Goal: Task Accomplishment & Management: Manage account settings

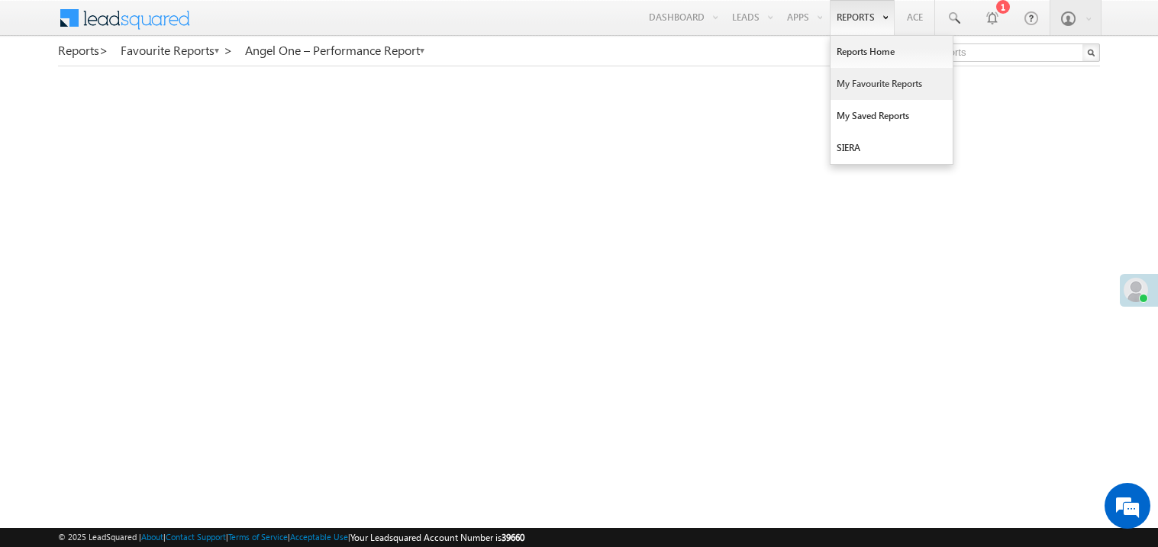
click at [857, 85] on link "My Favourite Reports" at bounding box center [892, 84] width 122 height 32
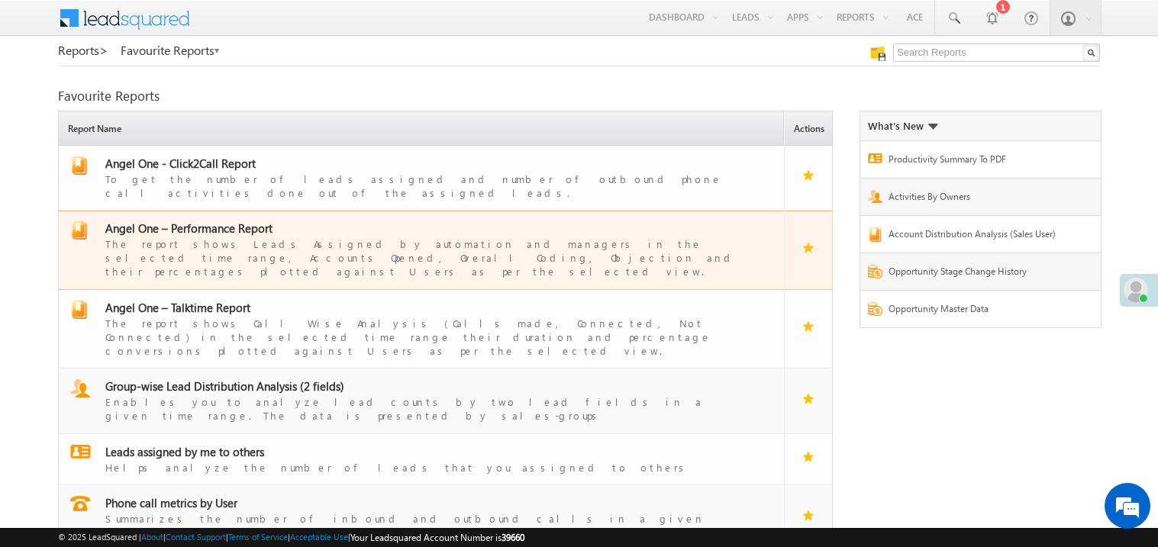
click at [202, 221] on span "Angel One – Performance Report" at bounding box center [188, 228] width 167 height 15
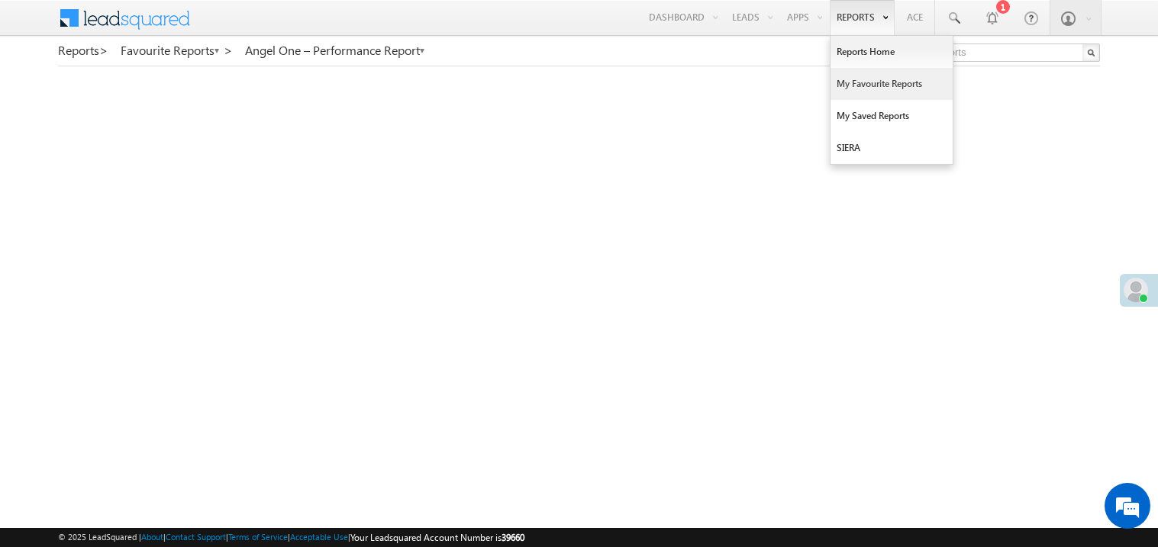
click at [856, 86] on link "My Favourite Reports" at bounding box center [892, 84] width 122 height 32
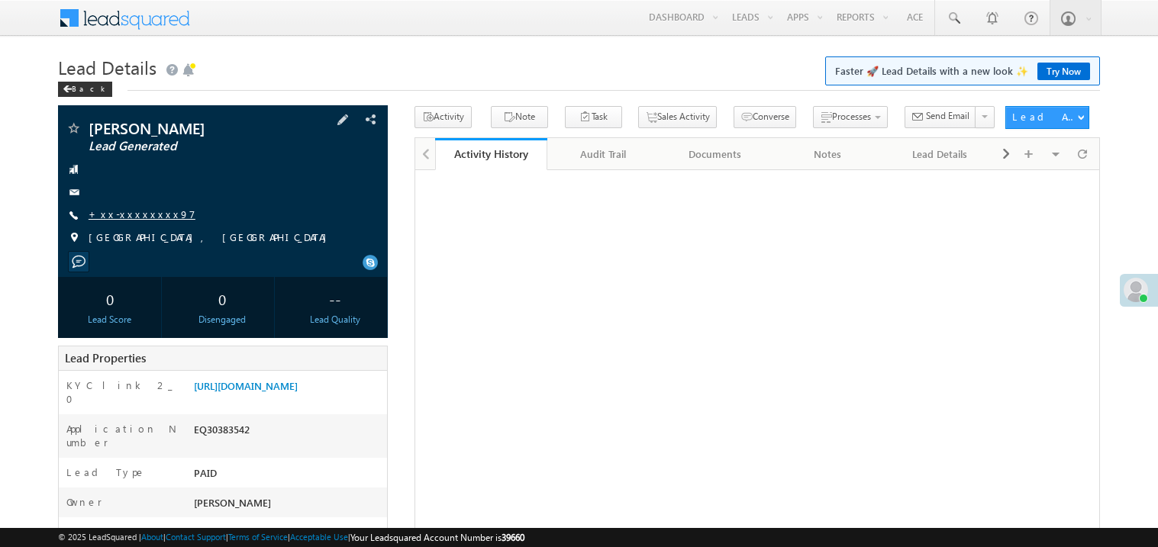
click at [136, 214] on link "+xx-xxxxxxxx97" at bounding box center [142, 214] width 107 height 13
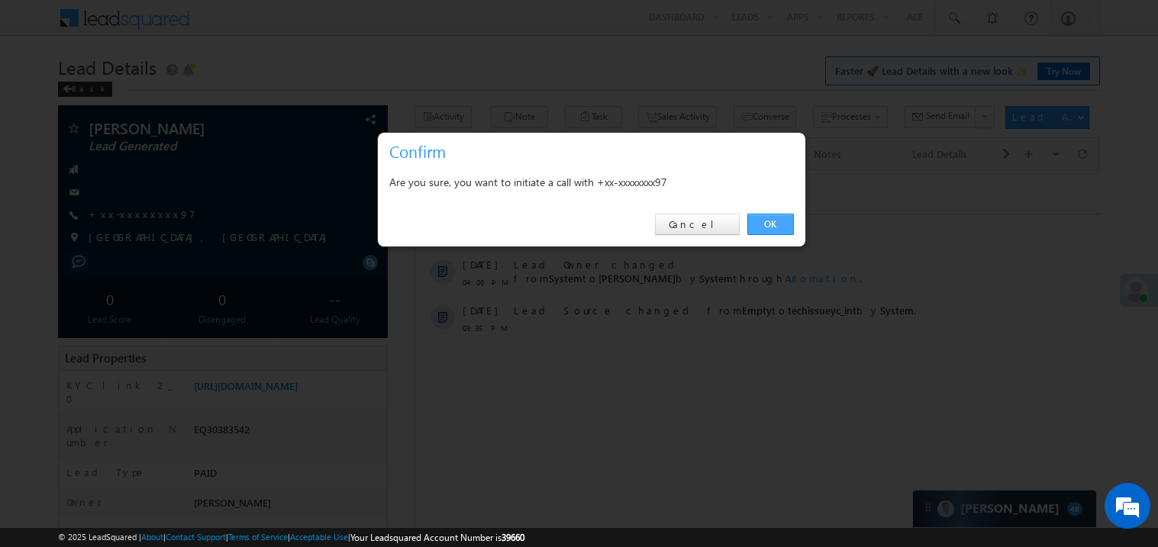
click at [768, 226] on link "OK" at bounding box center [770, 224] width 47 height 21
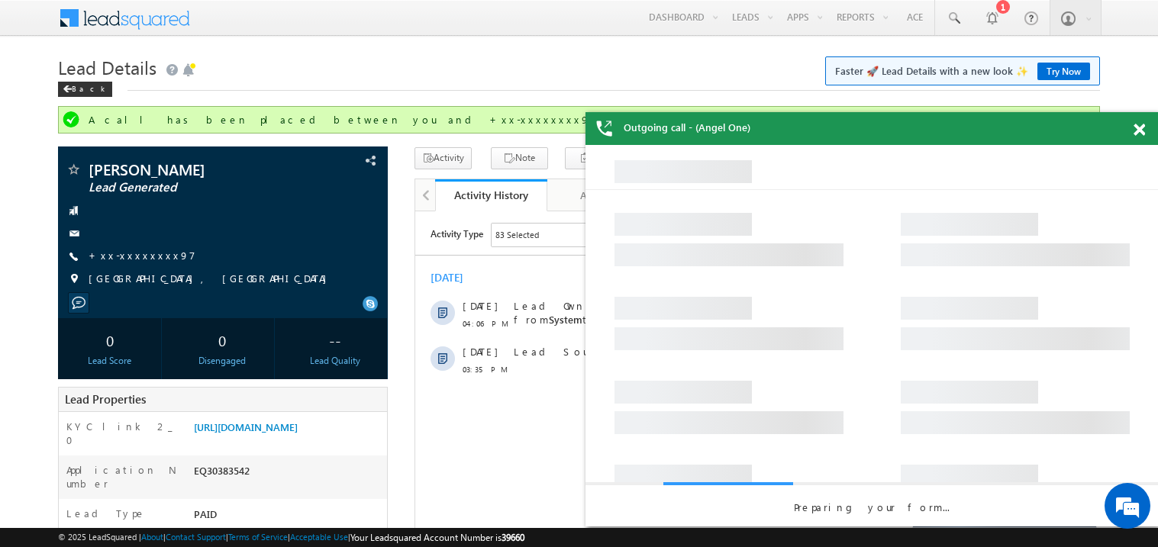
click at [1138, 133] on span at bounding box center [1139, 130] width 11 height 13
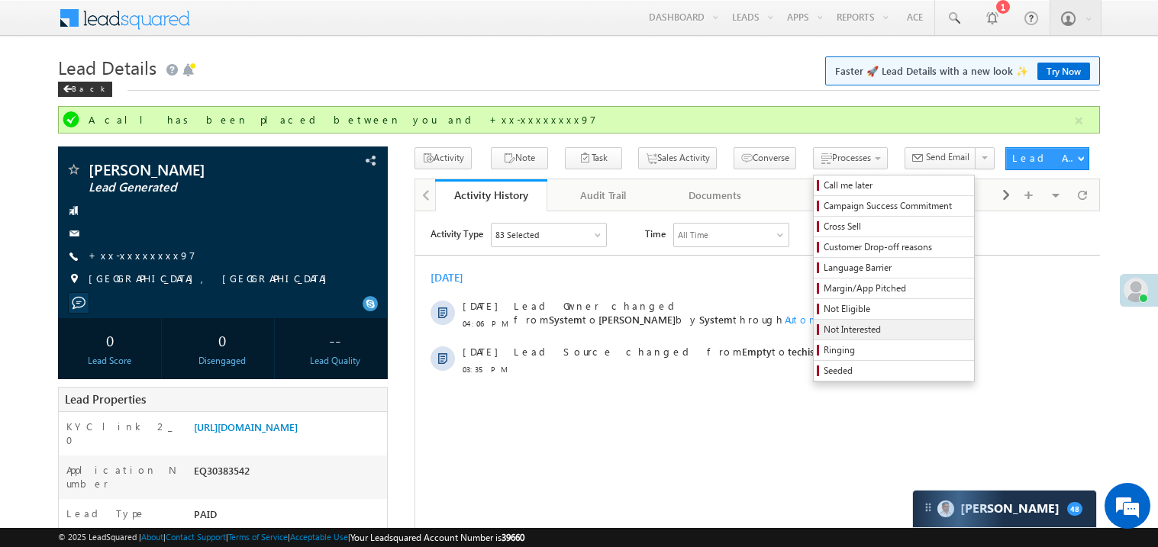
click at [828, 330] on span "Not Interested" at bounding box center [896, 330] width 145 height 14
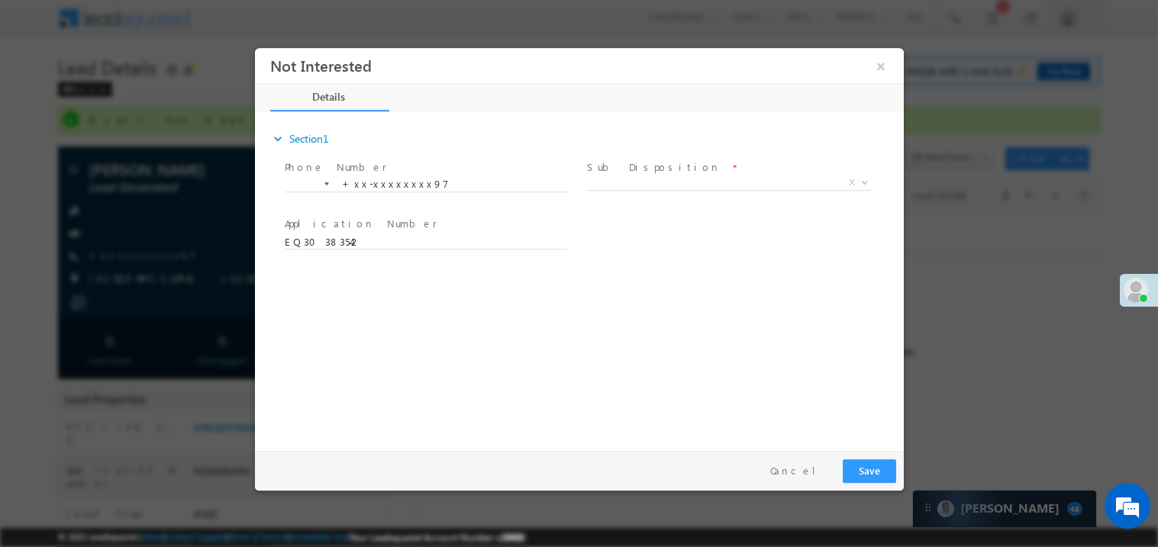
click at [644, 168] on label "Sub Disposition" at bounding box center [653, 167] width 134 height 15
click at [632, 184] on span "X" at bounding box center [728, 182] width 285 height 15
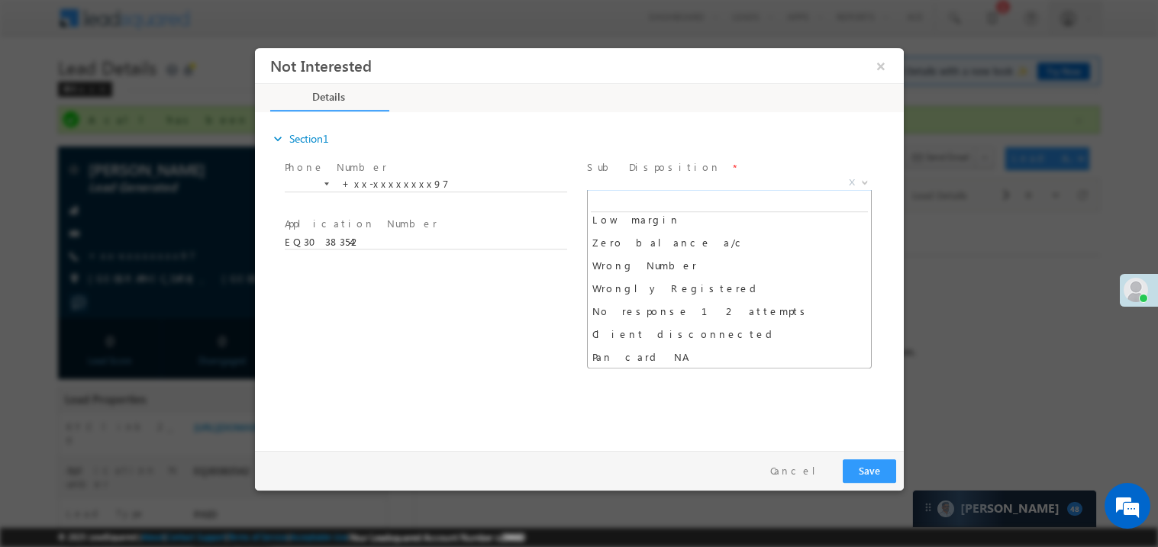
scroll to position [121, 0]
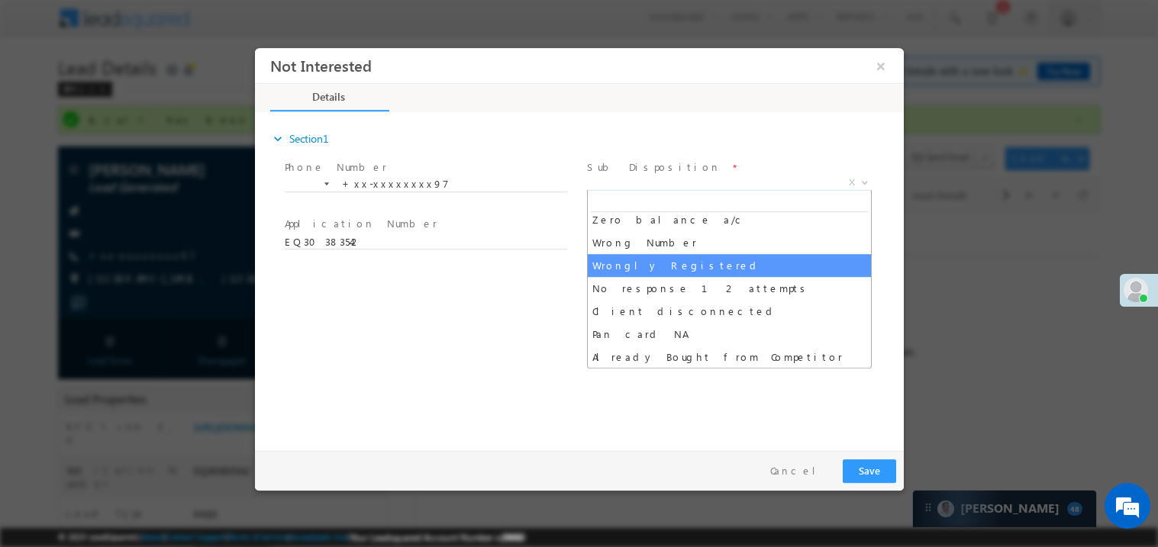
select select "Wrongly Registered"
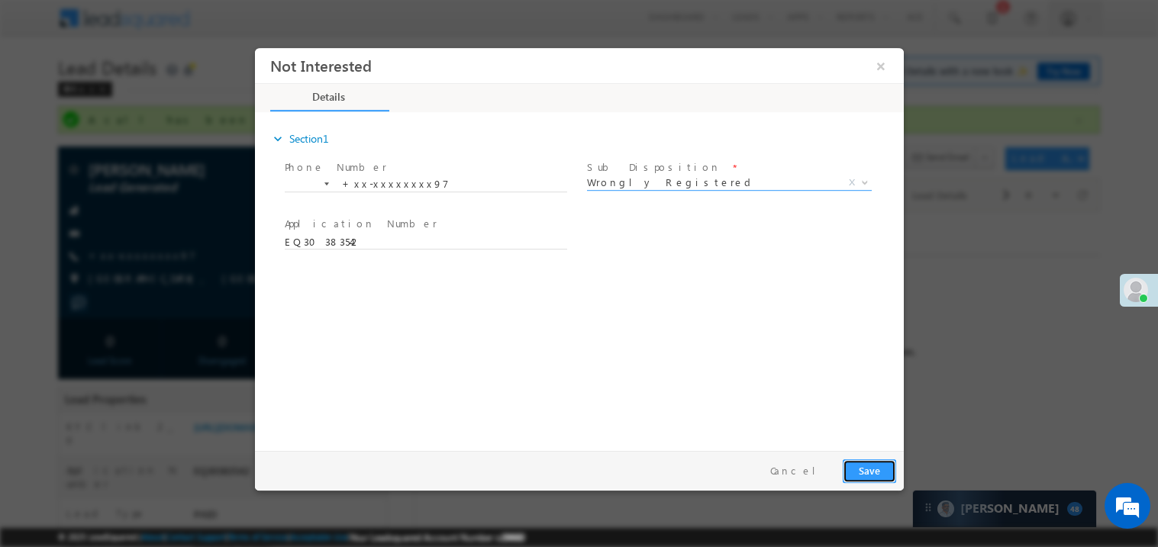
click at [870, 471] on button "Save" at bounding box center [868, 471] width 53 height 24
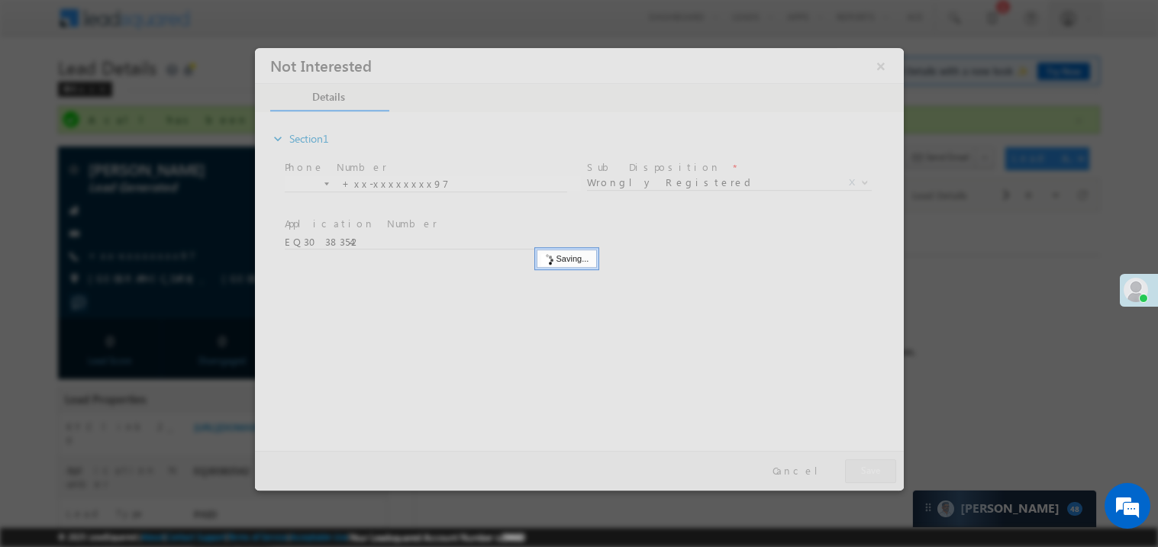
click at [870, 471] on div at bounding box center [578, 268] width 649 height 443
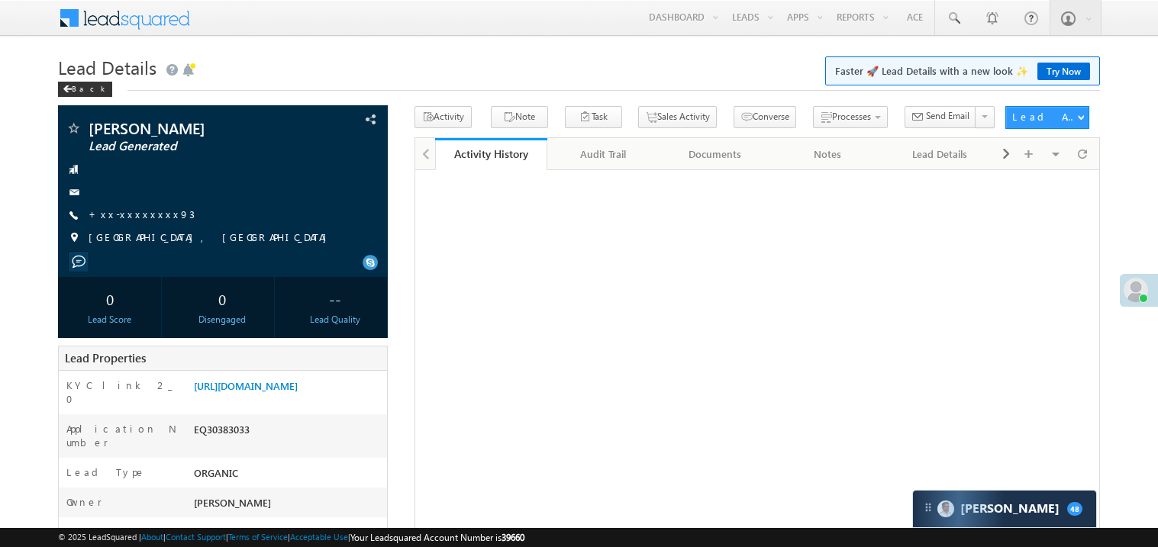
click at [140, 215] on link "+xx-xxxxxxxx93" at bounding box center [142, 214] width 106 height 13
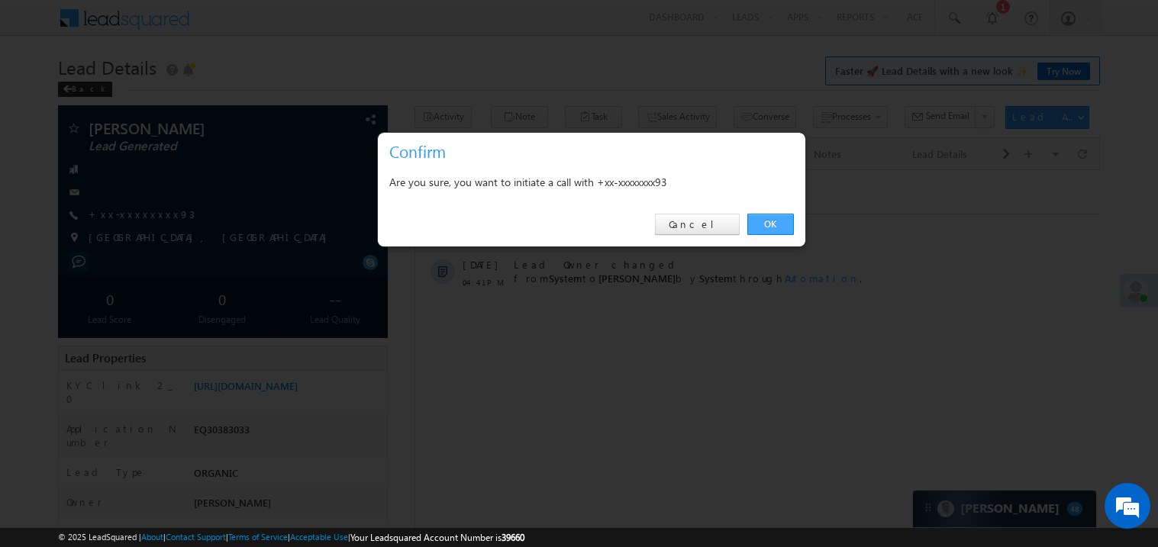
click at [770, 221] on link "OK" at bounding box center [770, 224] width 47 height 21
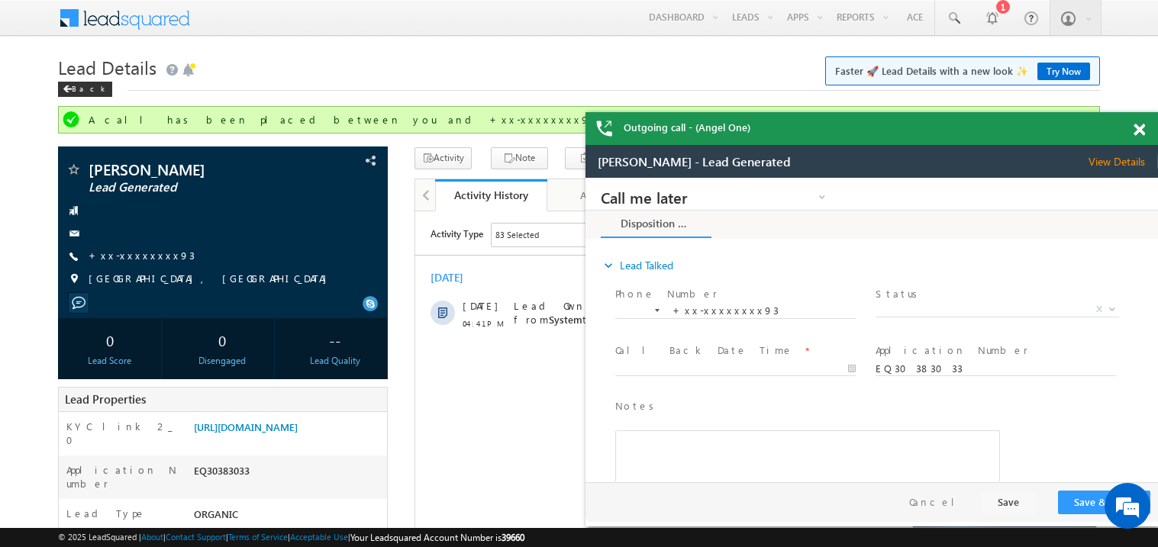
click at [1142, 129] on span at bounding box center [1139, 130] width 11 height 13
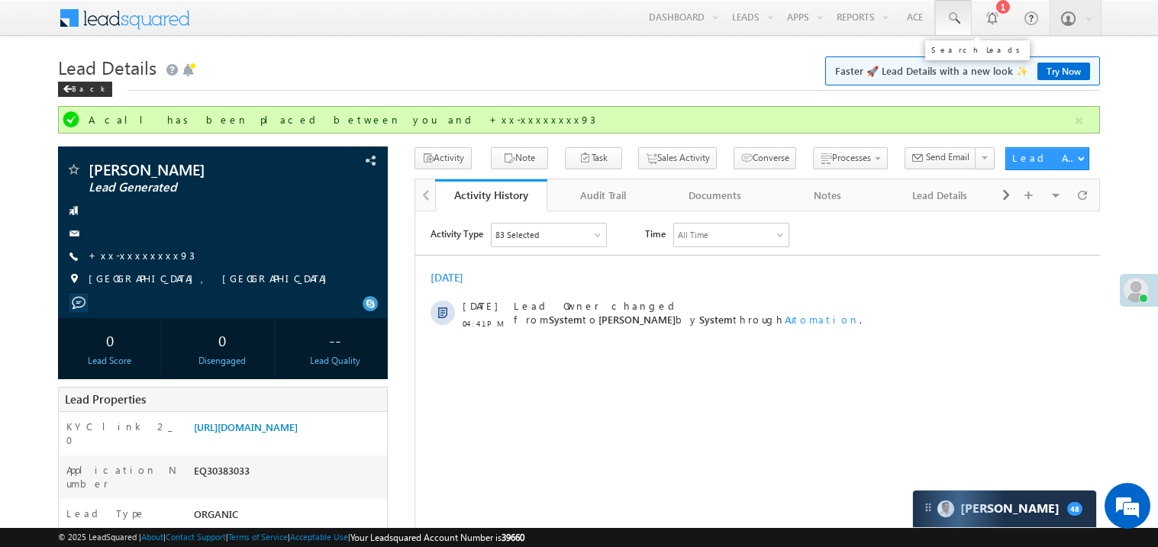
click at [950, 11] on span at bounding box center [953, 18] width 15 height 15
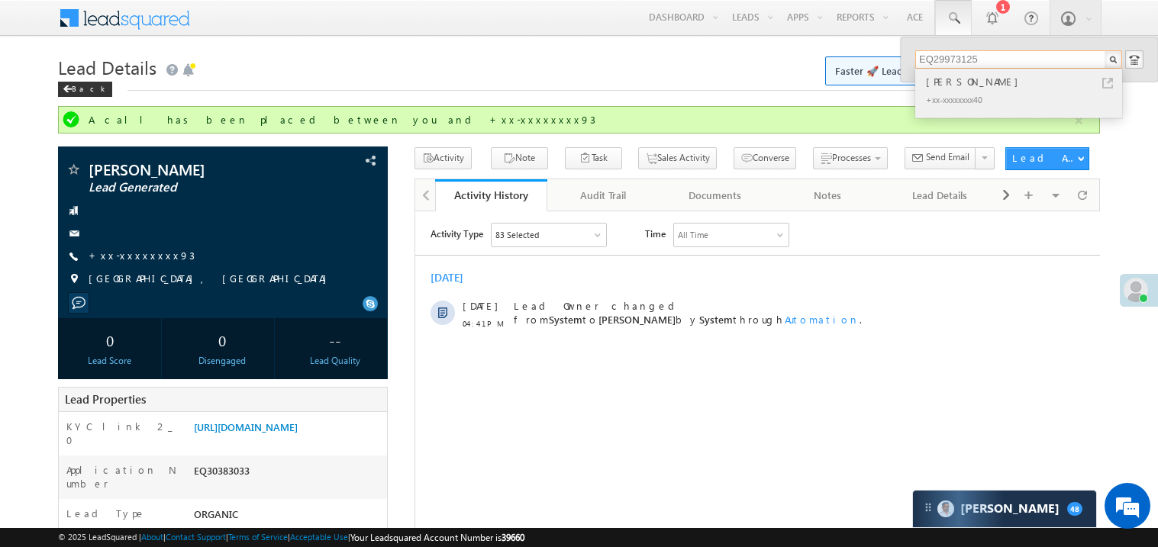
type input "EQ29973125"
click at [966, 84] on div "ANILKUMAR SHANMUGHAN" at bounding box center [1025, 81] width 205 height 17
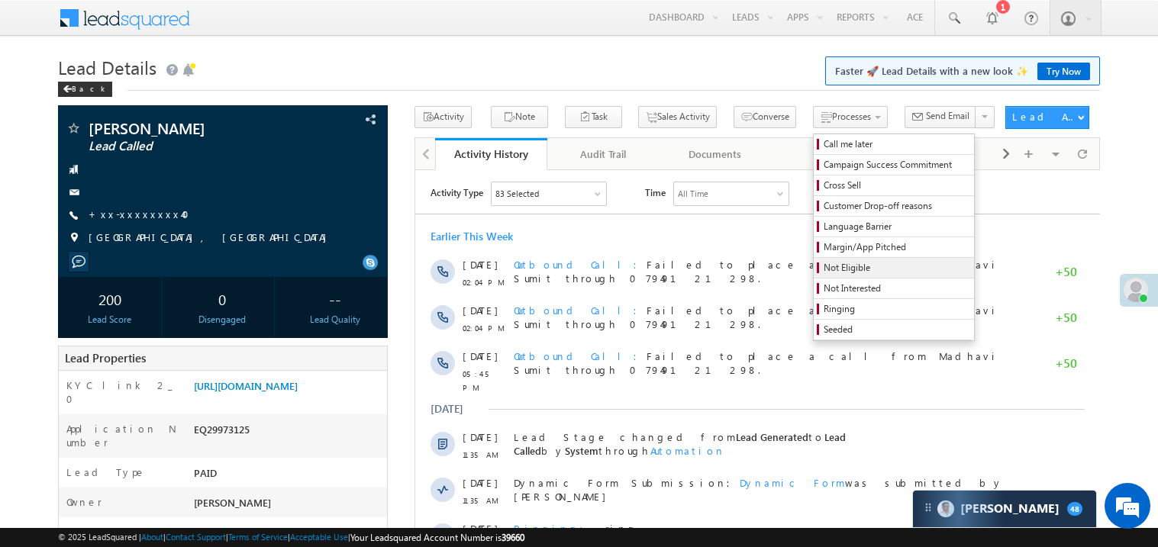
click at [826, 264] on span "Not Eligible" at bounding box center [896, 268] width 145 height 14
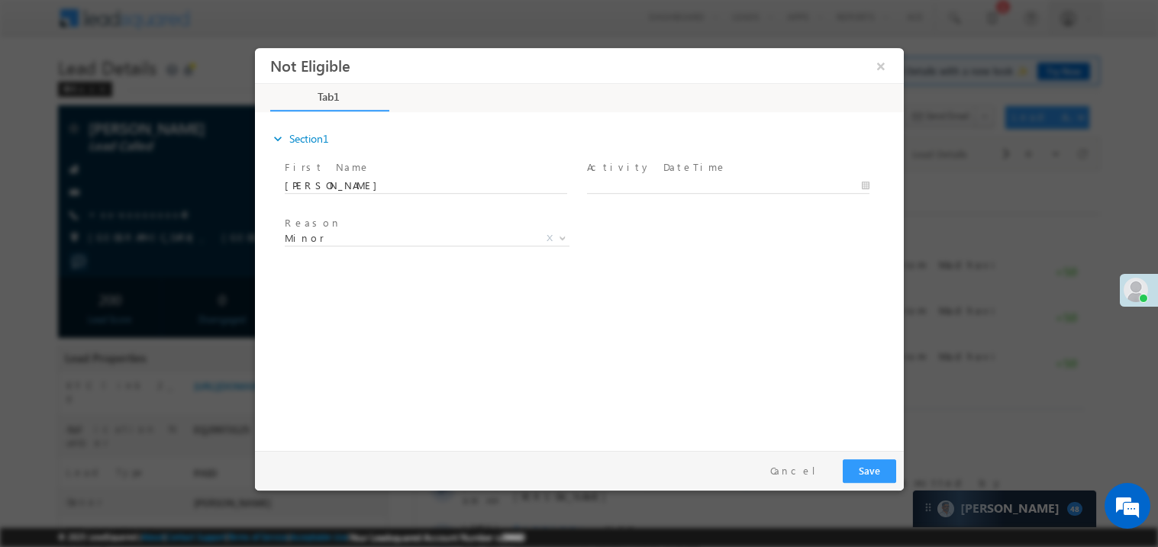
click at [649, 173] on label "Activity DateTime" at bounding box center [656, 167] width 140 height 15
click at [633, 179] on body "Not Eligible ×" at bounding box center [578, 245] width 649 height 396
type input "10/11/25 5:07 PM"
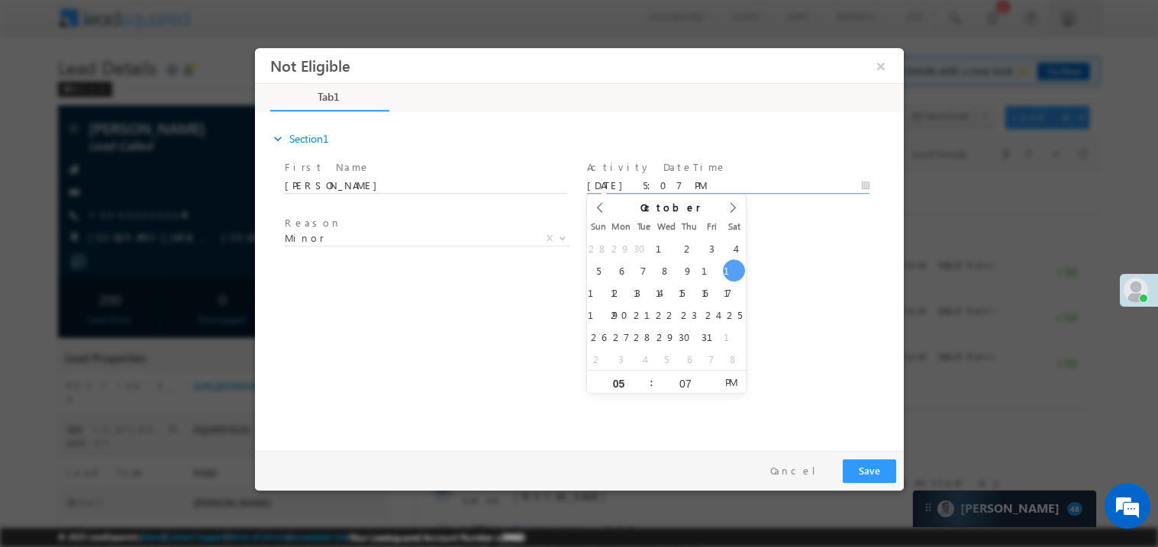
click at [436, 301] on div "expand_more Section1 First Name *" at bounding box center [582, 279] width 641 height 330
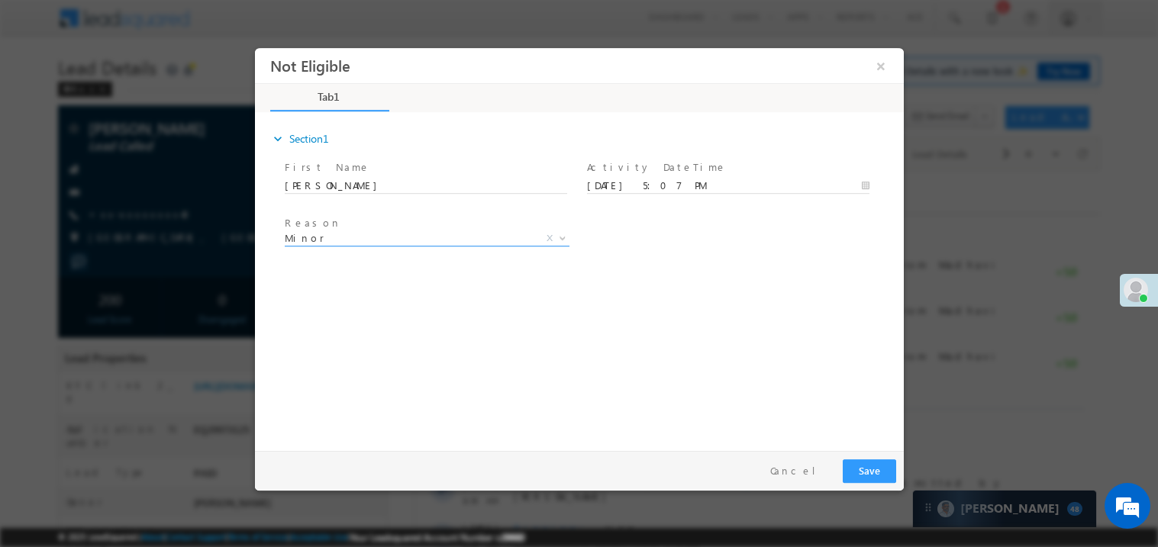
click at [329, 237] on span "Minor" at bounding box center [408, 238] width 248 height 14
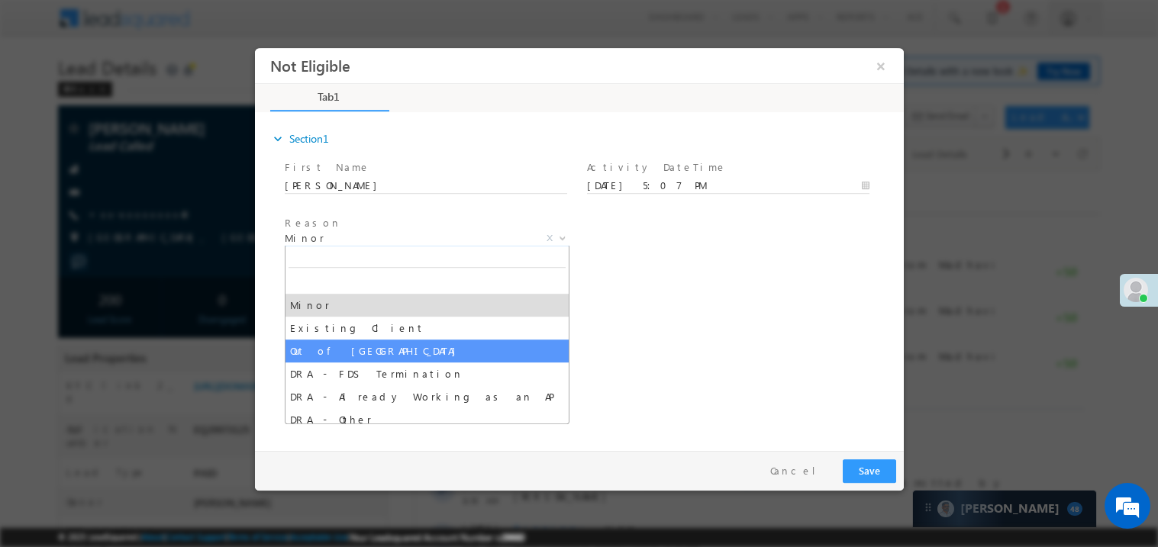
select select "Out of India"
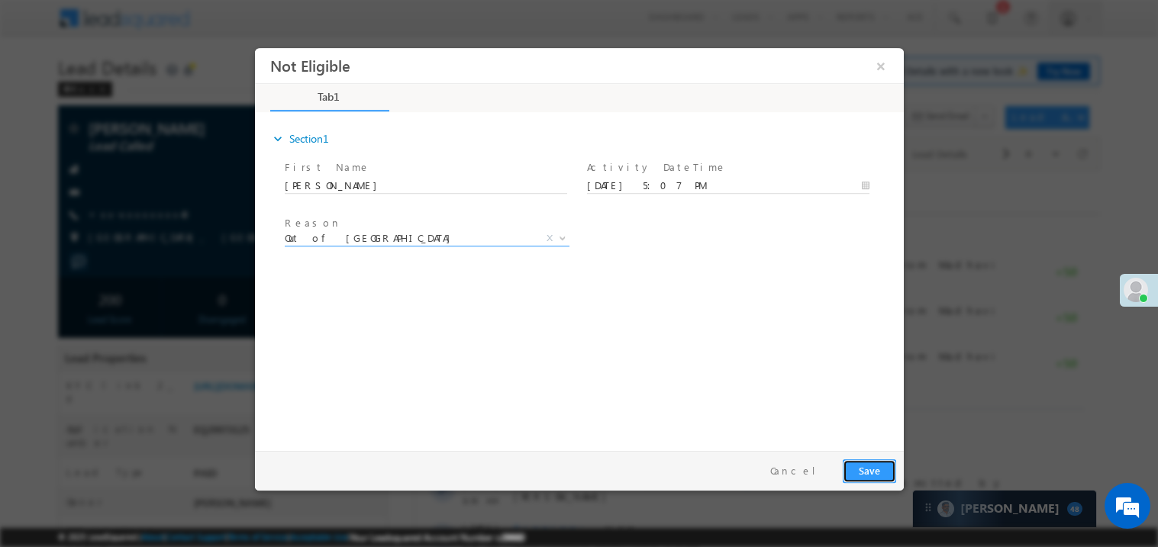
click at [869, 473] on button "Save" at bounding box center [868, 471] width 53 height 24
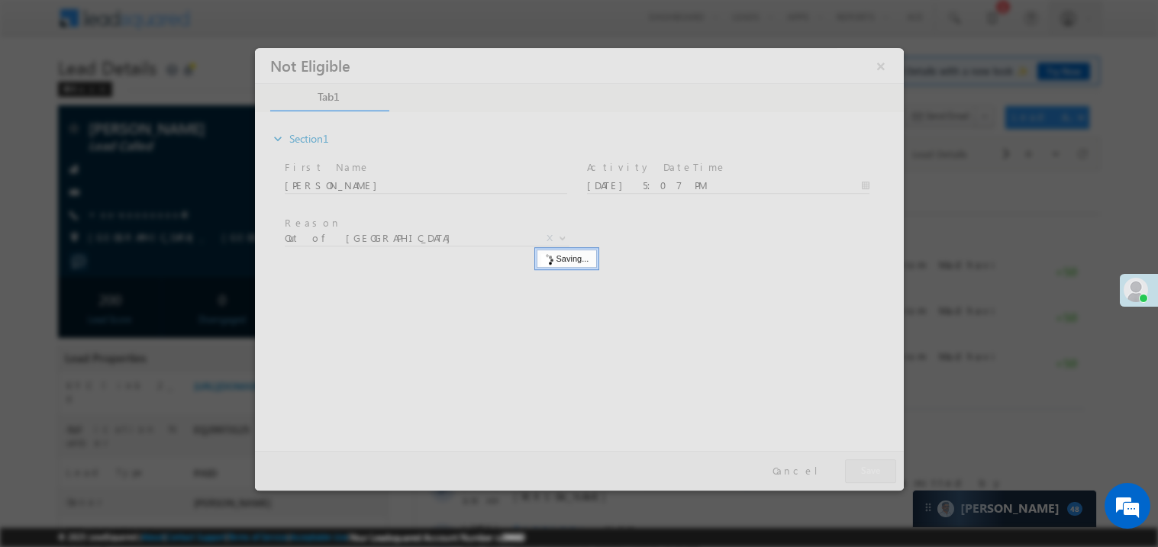
click at [869, 473] on div at bounding box center [578, 268] width 649 height 443
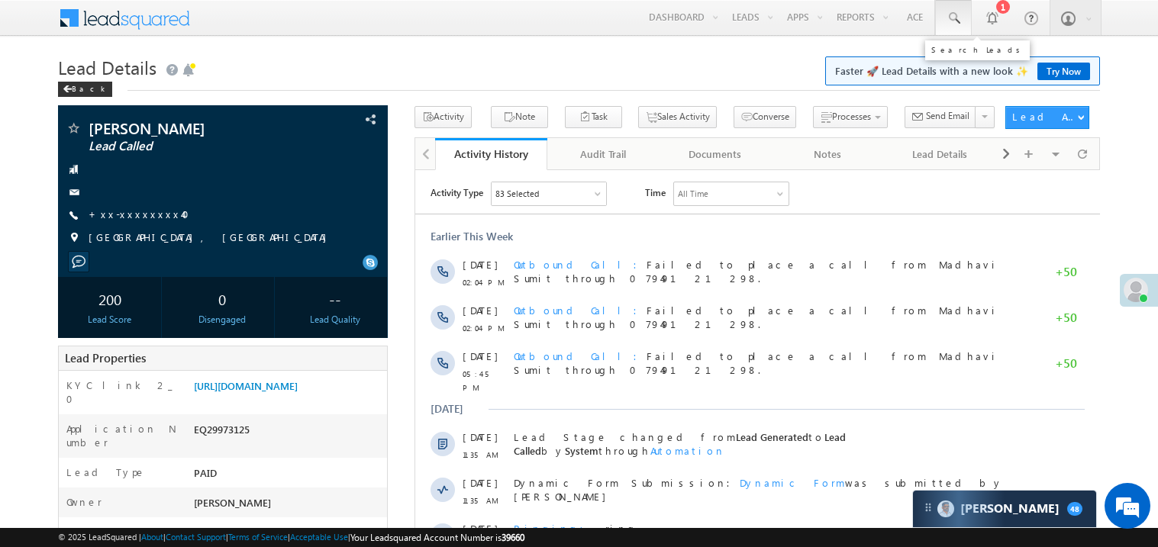
click at [952, 17] on span at bounding box center [953, 18] width 15 height 15
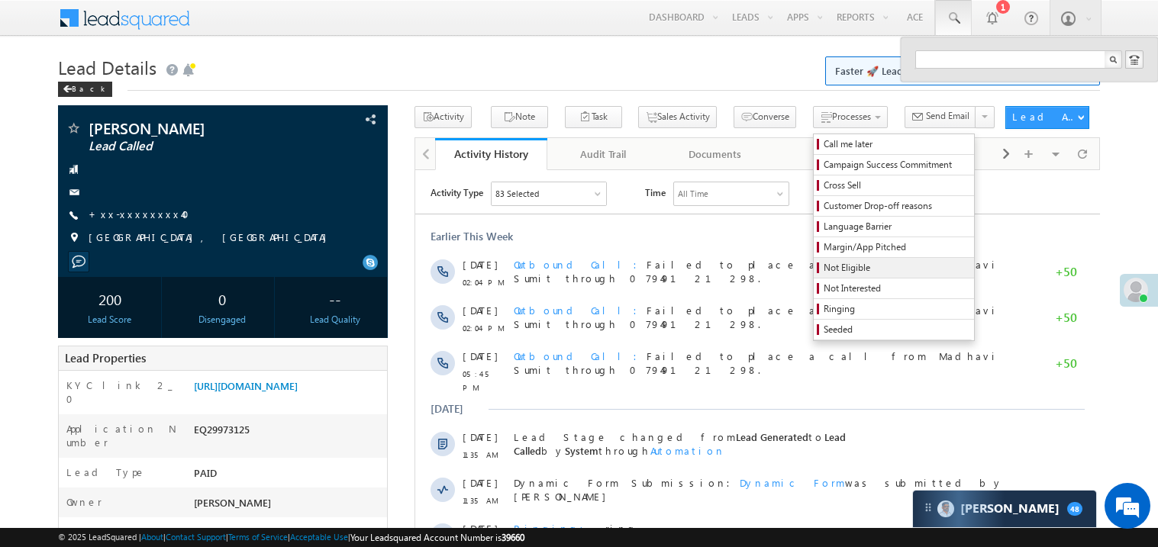
click at [824, 272] on span "Not Eligible" at bounding box center [896, 268] width 145 height 14
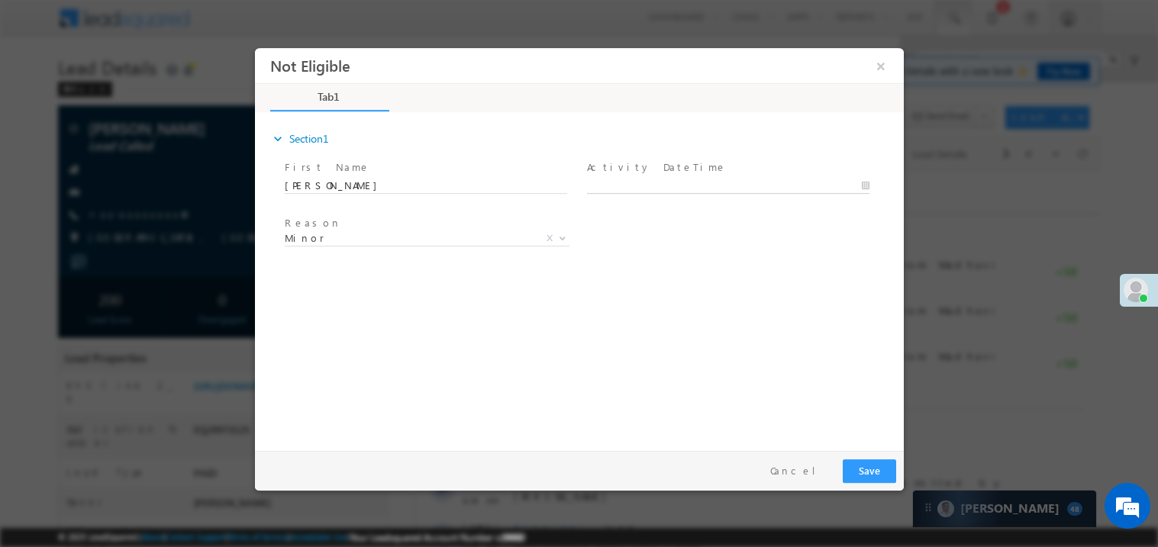
click at [625, 180] on body "Not Eligible ×" at bounding box center [578, 245] width 649 height 396
type input "10/11/25 5:08 PM"
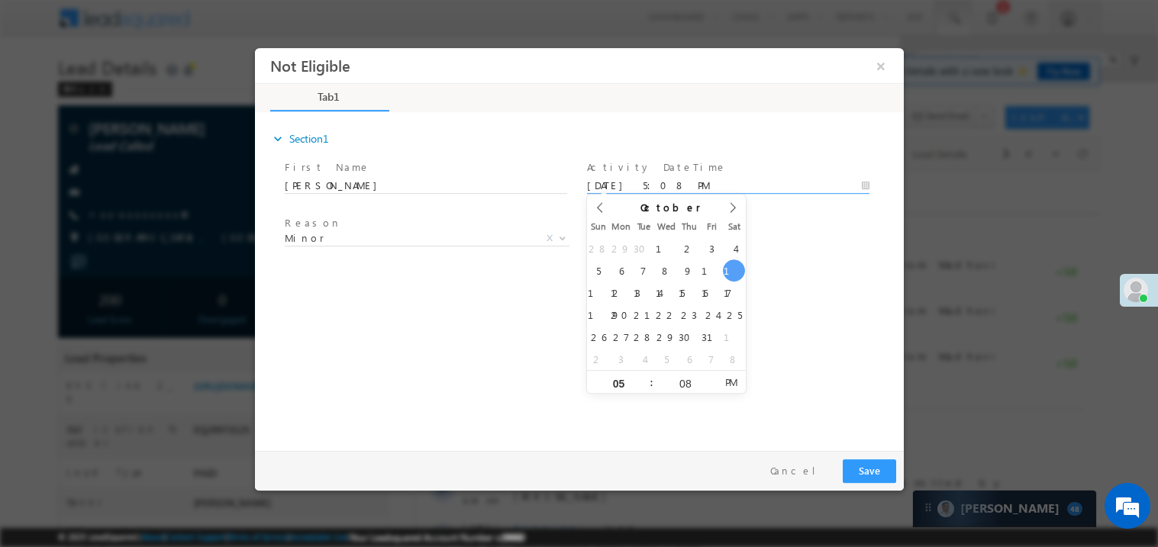
click at [341, 225] on span "Reason *" at bounding box center [425, 223] width 282 height 17
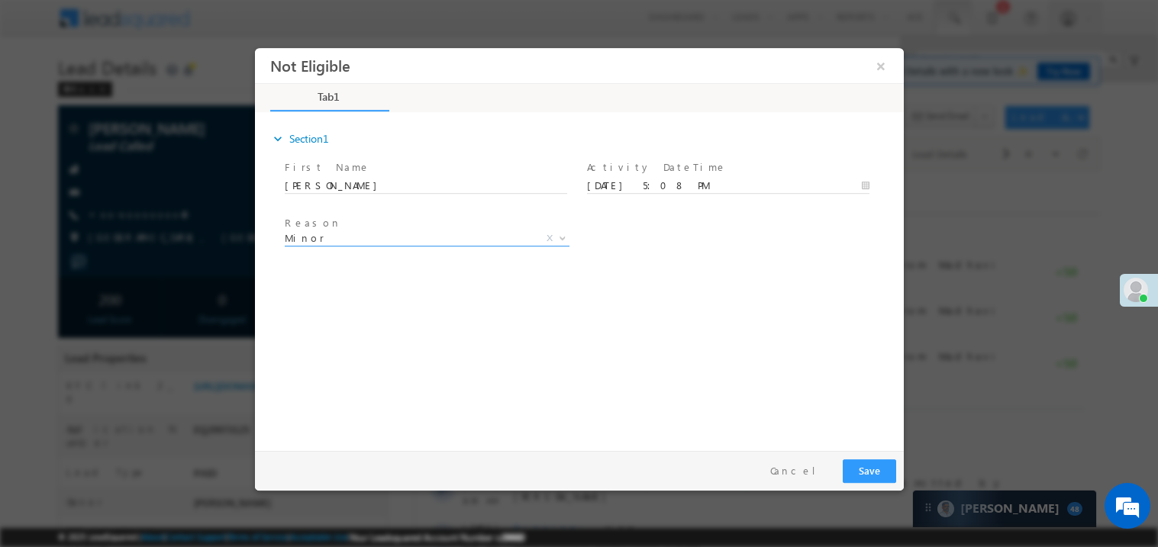
click at [344, 242] on span "Minor" at bounding box center [408, 238] width 248 height 14
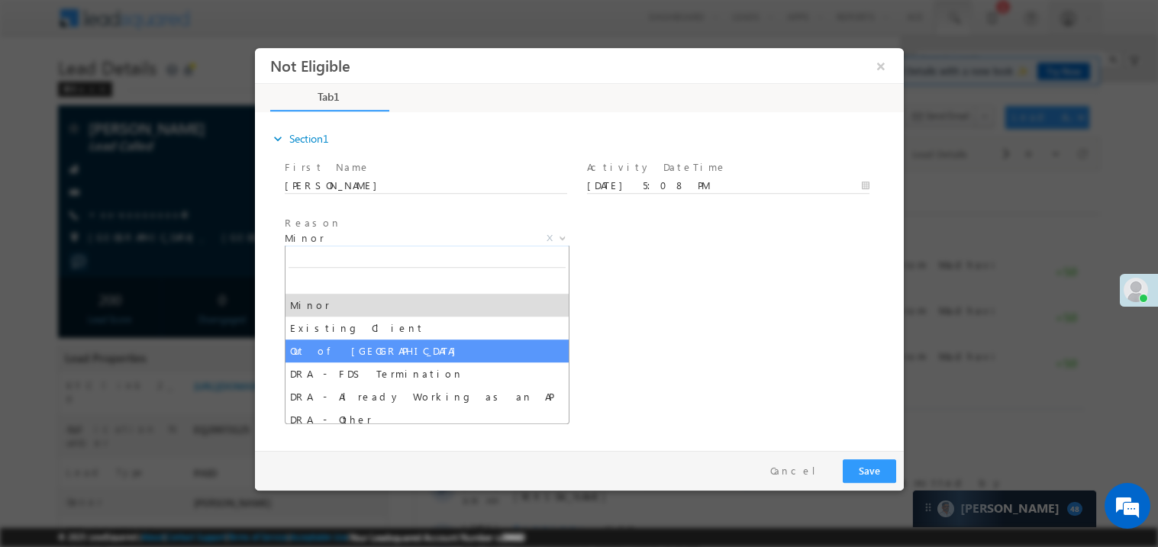
select select "Out of India"
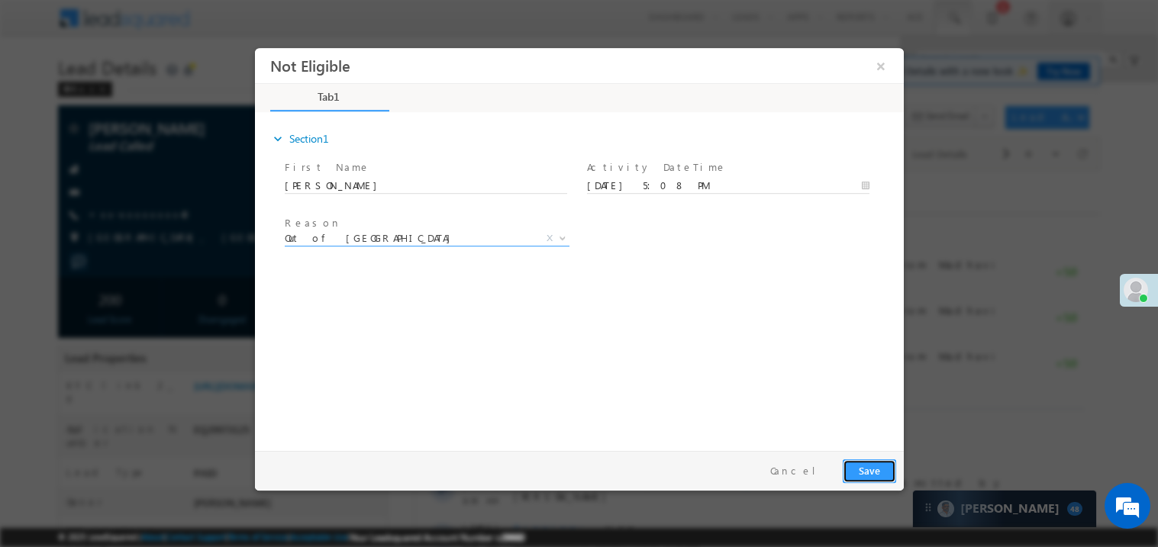
click at [864, 468] on button "Save" at bounding box center [868, 471] width 53 height 24
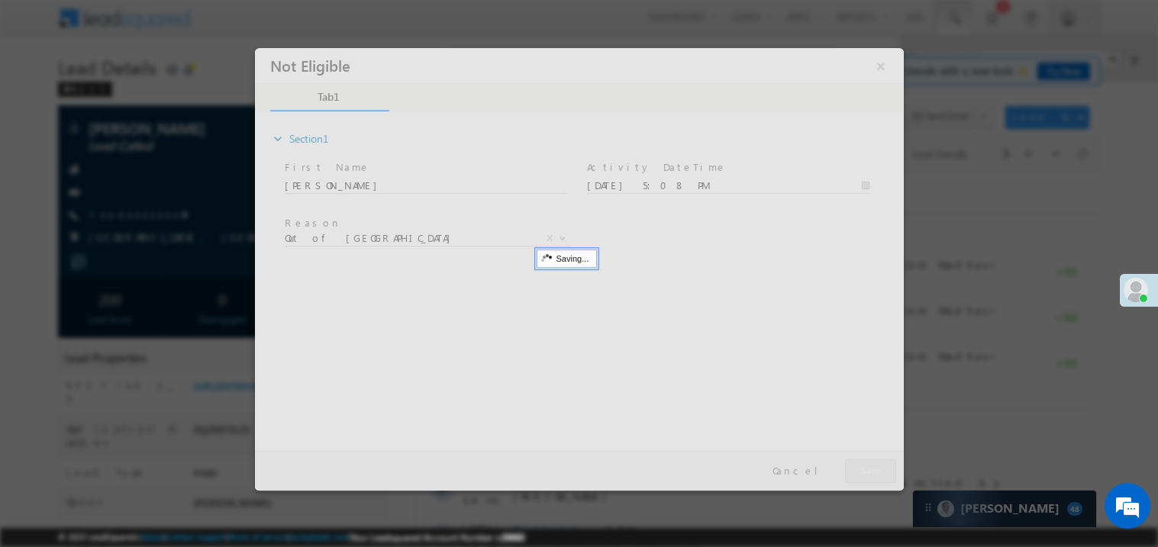
click at [864, 468] on div at bounding box center [578, 268] width 649 height 443
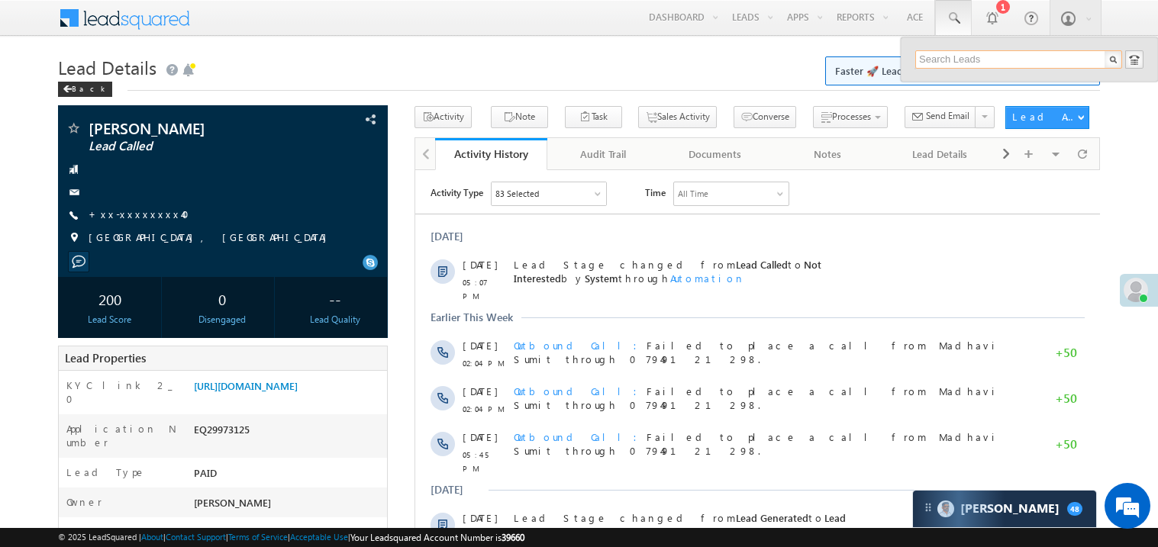
click at [938, 63] on input "text" at bounding box center [1018, 59] width 207 height 18
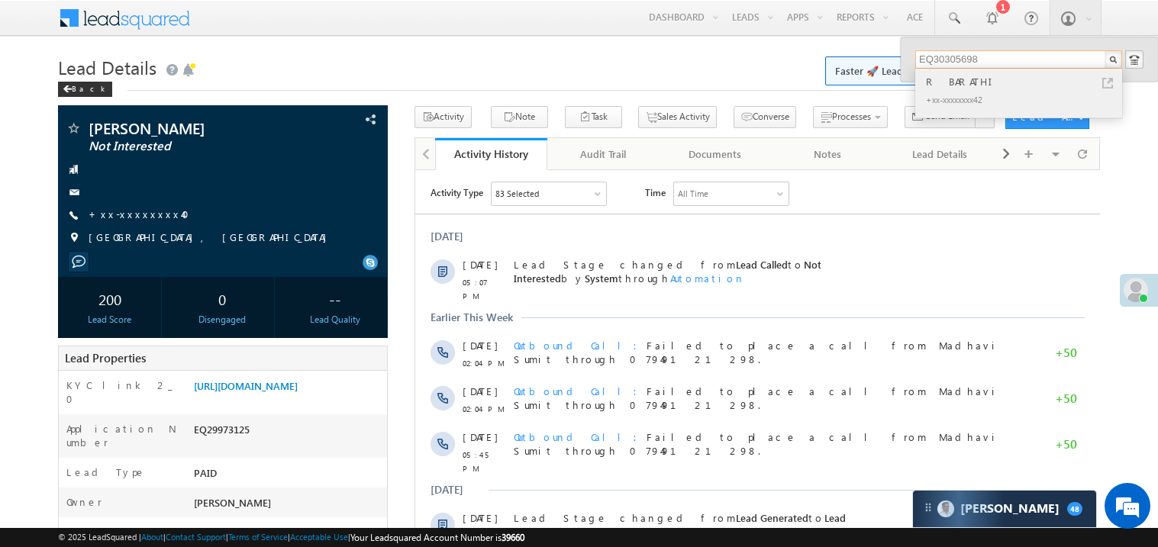
type input "EQ30305698"
click at [951, 79] on div "R BARATHI" at bounding box center [1025, 81] width 205 height 17
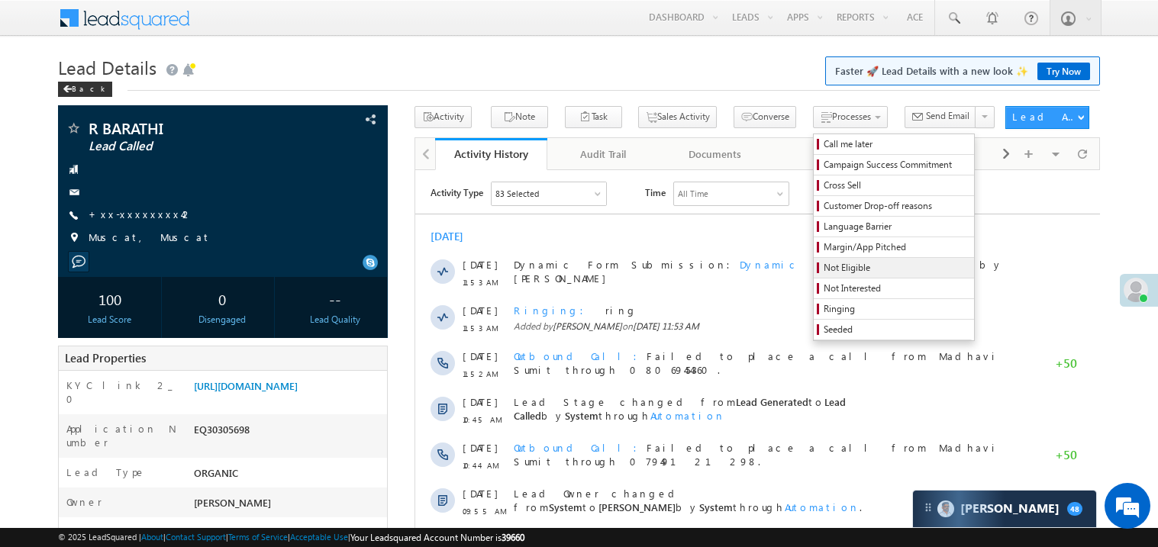
click at [824, 270] on span "Not Eligible" at bounding box center [896, 268] width 145 height 14
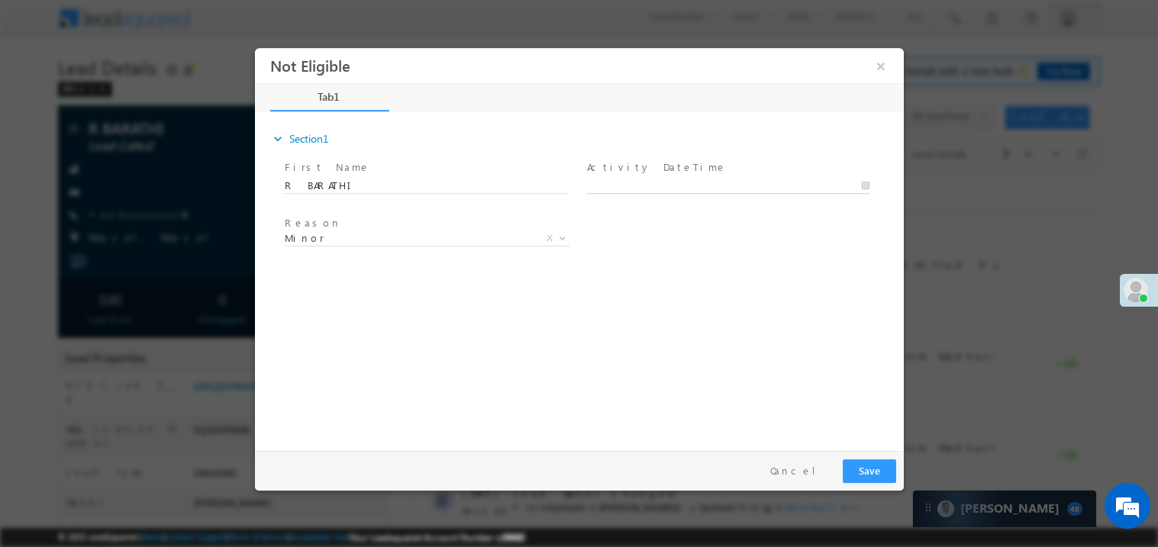
click at [634, 182] on body "Not Eligible ×" at bounding box center [578, 245] width 649 height 396
type input "10/11/25 5:09 PM"
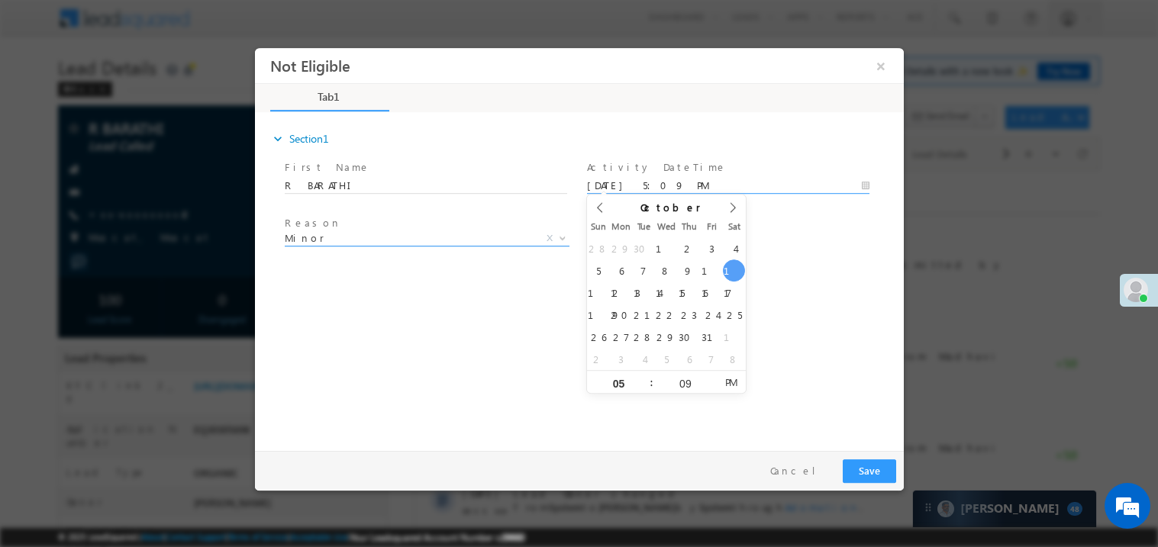
click at [322, 240] on span "Minor" at bounding box center [408, 238] width 248 height 14
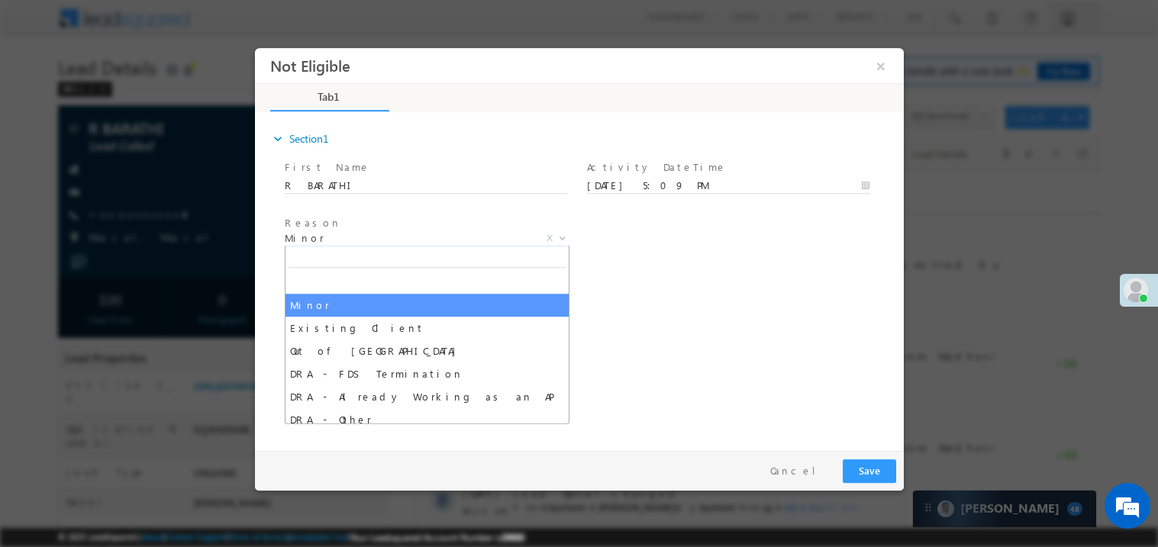
click at [634, 289] on div "expand_more Section1 First Name *" at bounding box center [582, 279] width 641 height 330
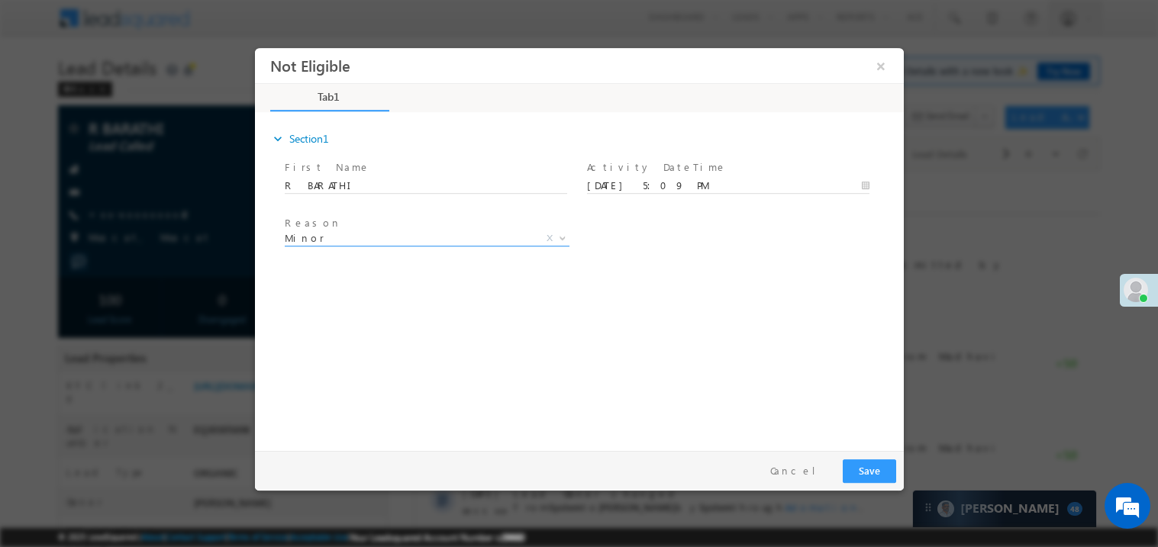
click at [402, 241] on span "Minor" at bounding box center [408, 238] width 248 height 14
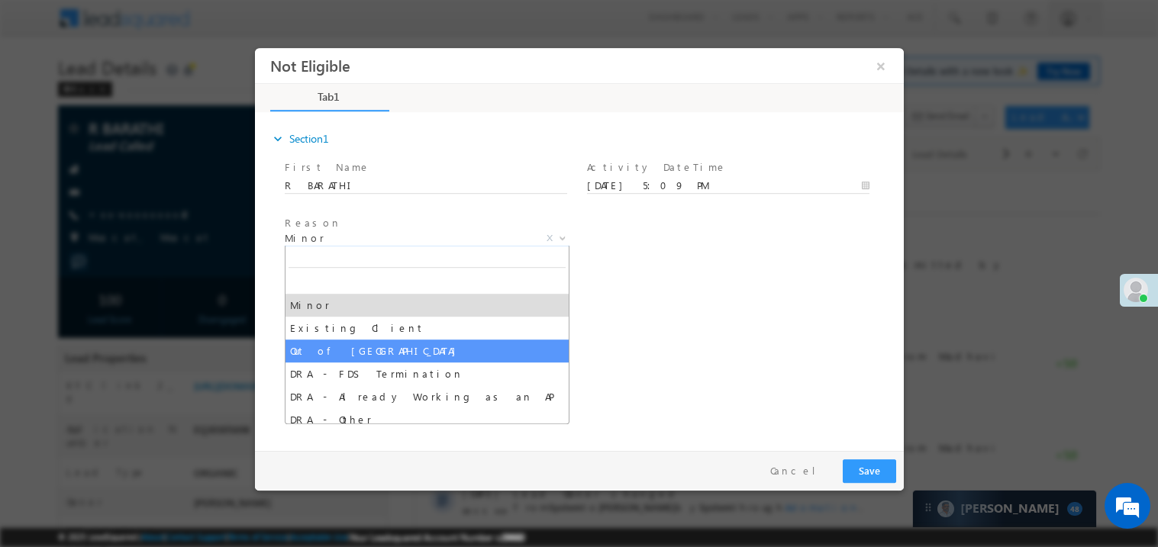
select select "Out of India"
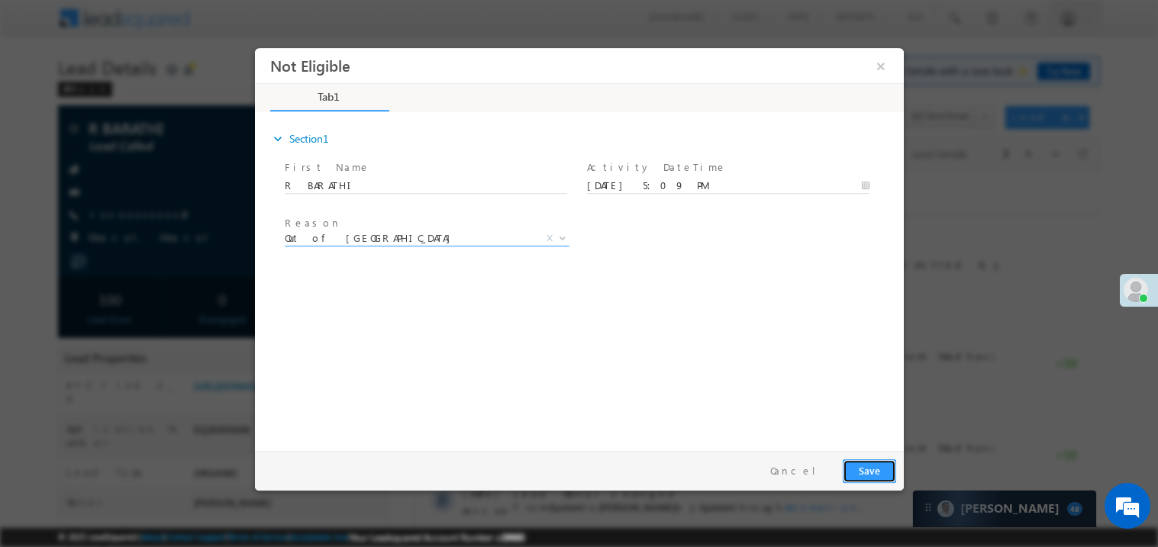
click at [886, 478] on button "Save" at bounding box center [868, 471] width 53 height 24
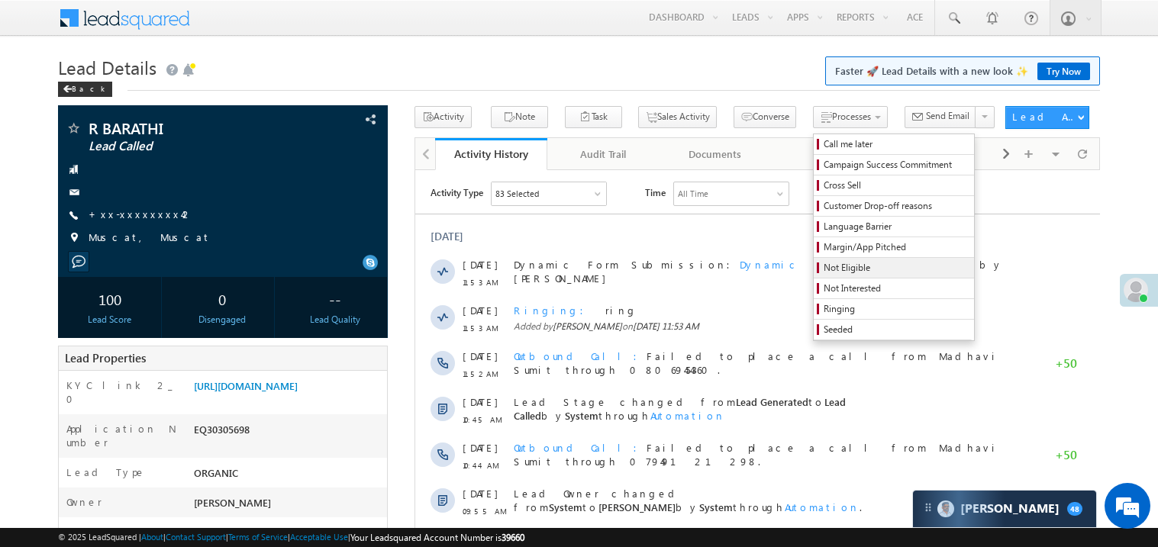
click at [824, 267] on span "Not Eligible" at bounding box center [896, 268] width 145 height 14
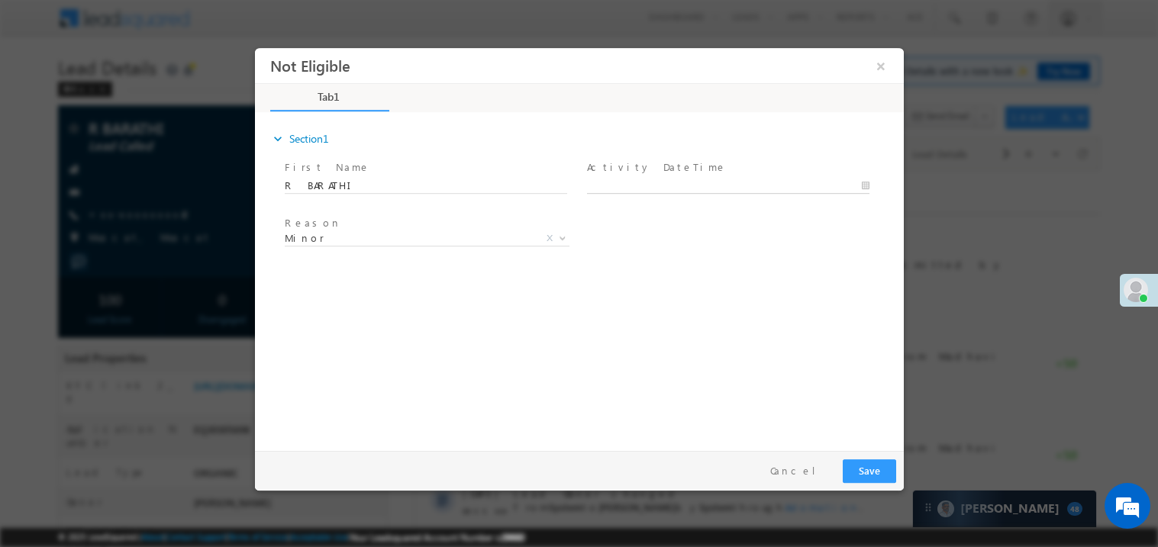
click at [607, 188] on body "Not Eligible ×" at bounding box center [578, 245] width 649 height 396
type input "10/11/25 5:09 PM"
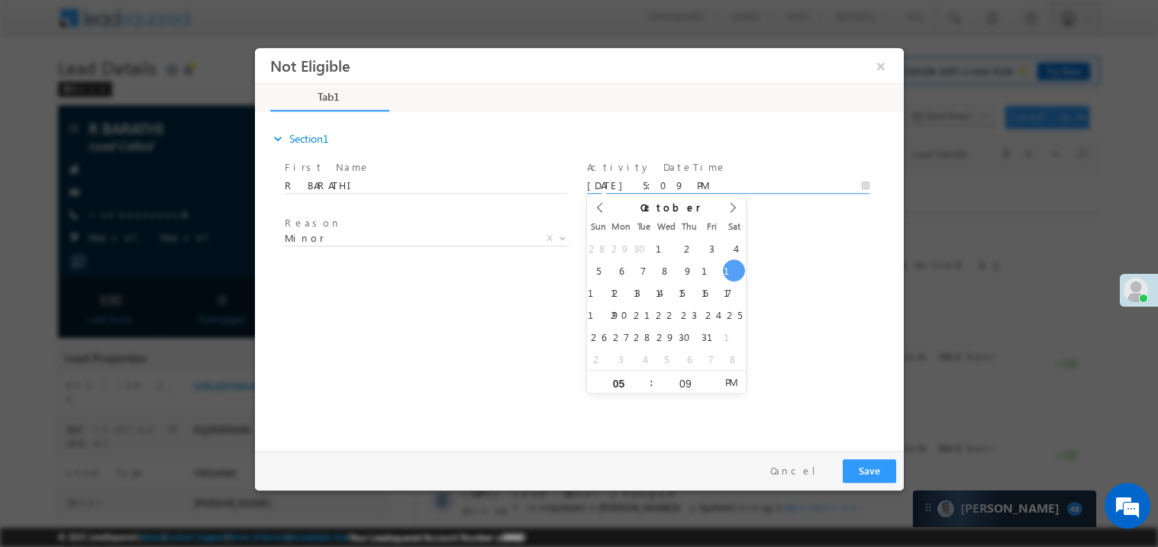
click at [344, 335] on div "expand_more Section1 First Name *" at bounding box center [582, 279] width 641 height 330
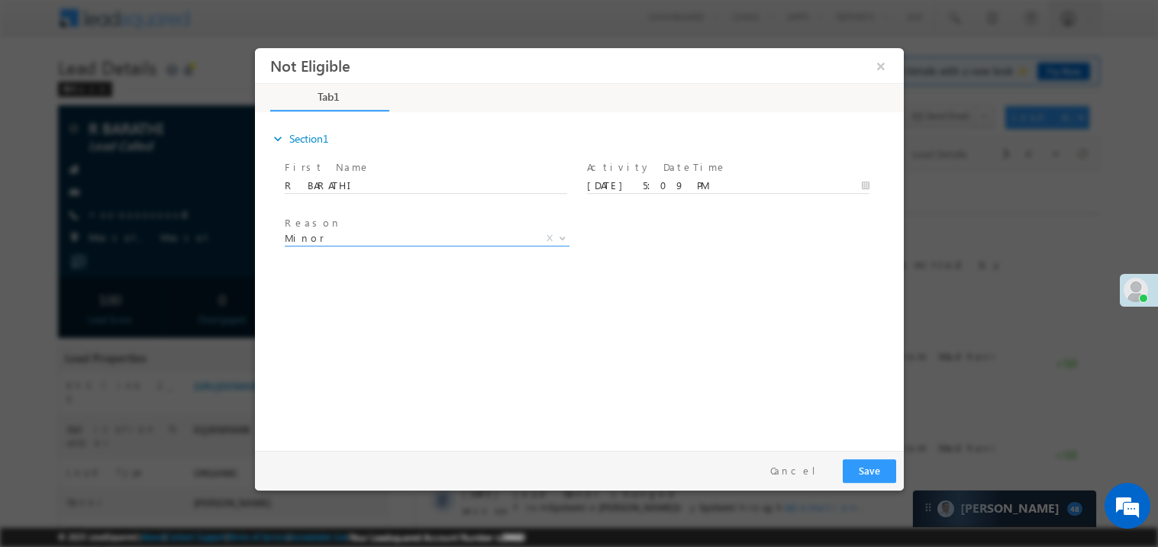
click at [325, 234] on span "Minor" at bounding box center [408, 238] width 248 height 14
select select "Out of India"
click at [877, 470] on button "Save" at bounding box center [868, 471] width 53 height 24
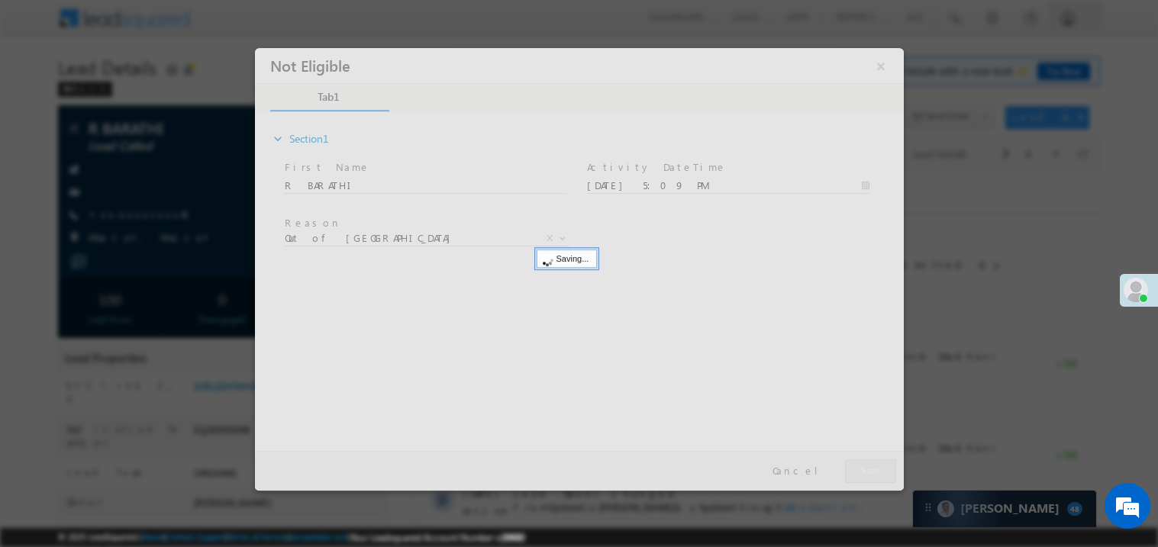
click at [877, 470] on div at bounding box center [578, 268] width 649 height 443
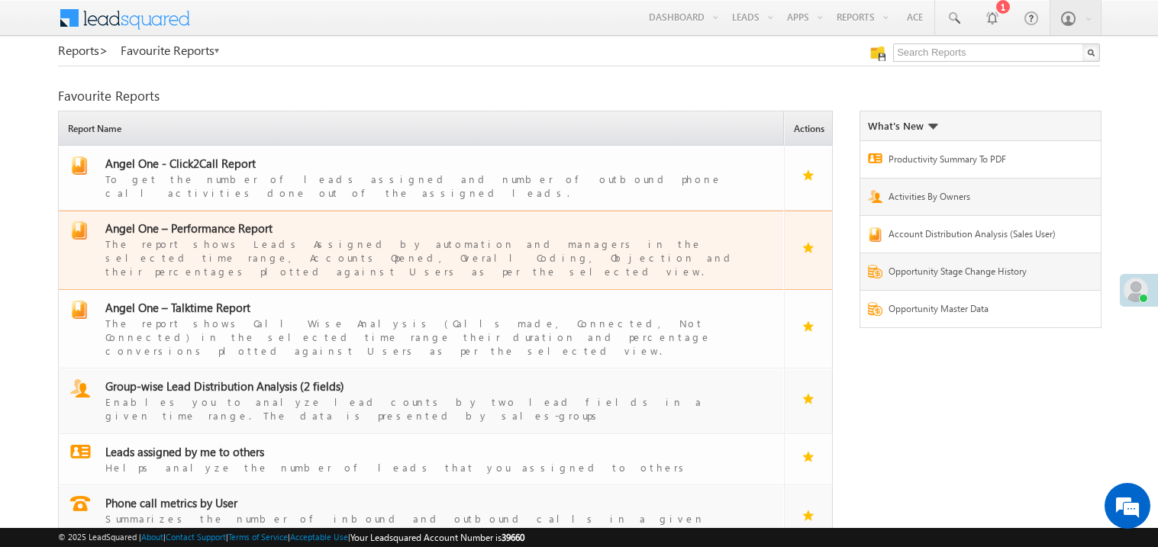
click at [206, 221] on span "Angel One – Performance Report" at bounding box center [188, 228] width 167 height 15
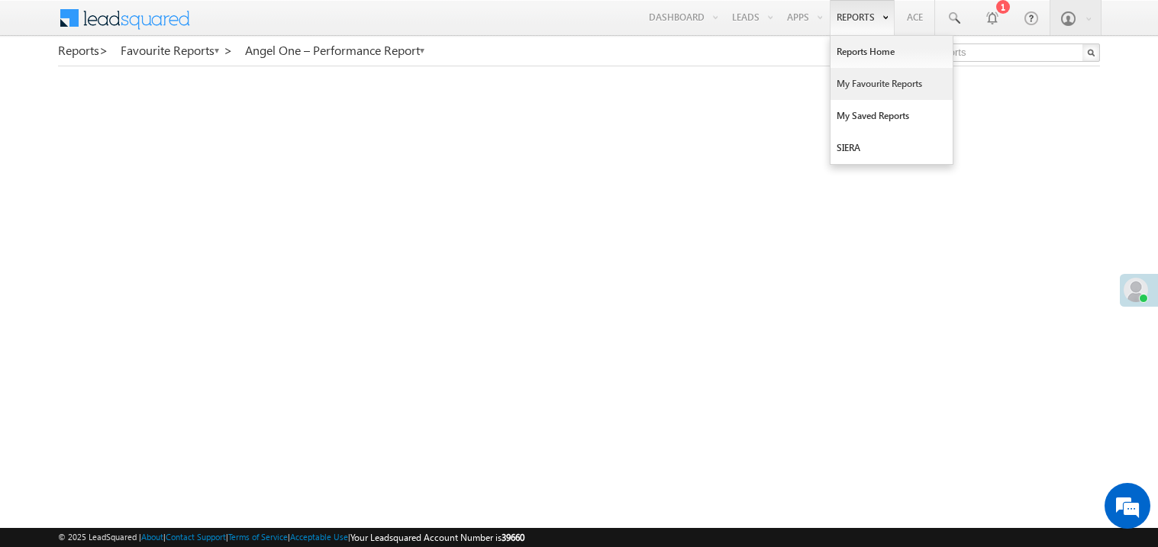
click at [857, 81] on link "My Favourite Reports" at bounding box center [892, 84] width 122 height 32
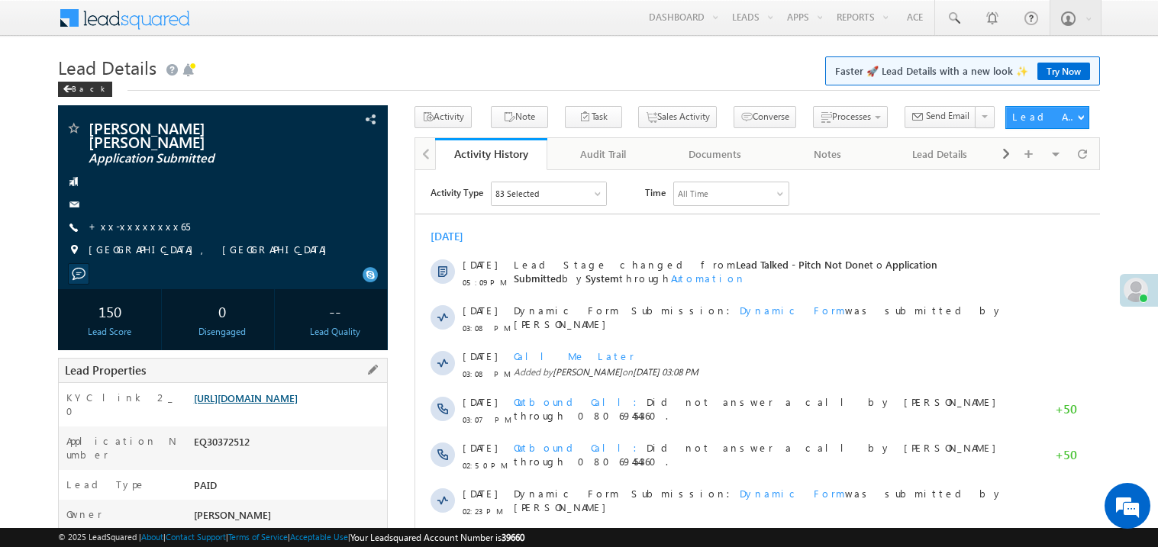
click at [279, 400] on link "https://angelbroking1-pk3em7sa.customui-test.leadsquared.com?leadId=9de92773-e9…" at bounding box center [246, 398] width 104 height 13
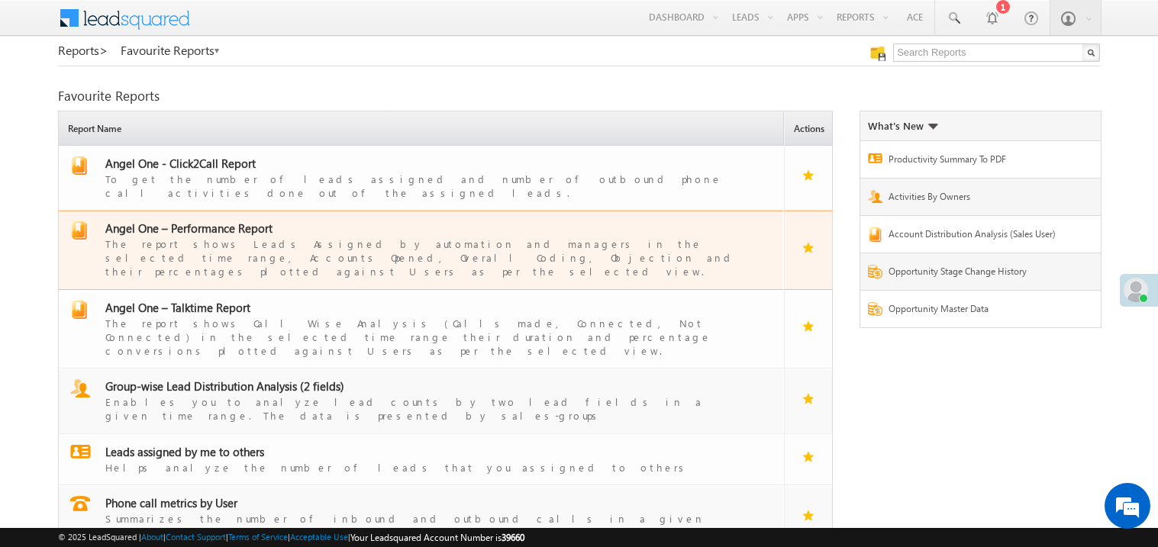
click at [215, 221] on span "Angel One – Performance Report" at bounding box center [188, 228] width 167 height 15
